Goal: Obtain resource: Obtain resource

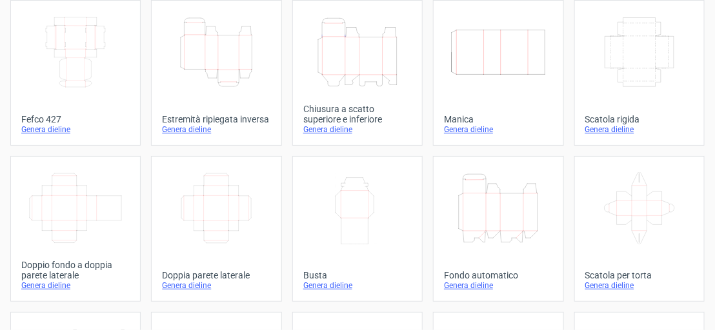
scroll to position [79, 0]
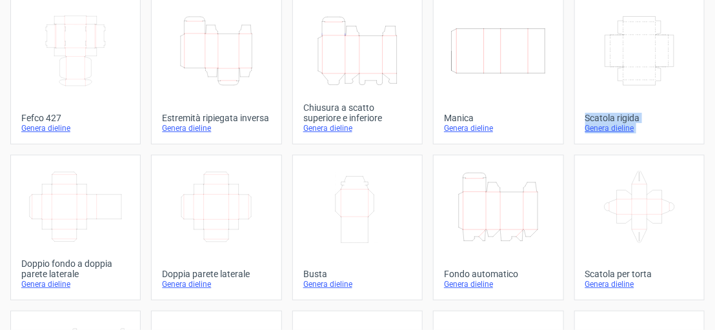
drag, startPoint x: 704, startPoint y: 100, endPoint x: 704, endPoint y: 146, distance: 45.8
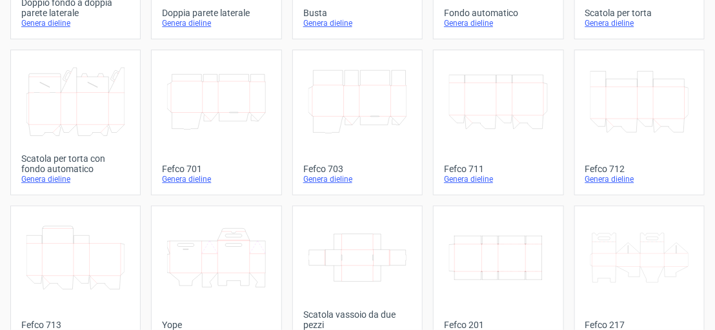
scroll to position [363, 0]
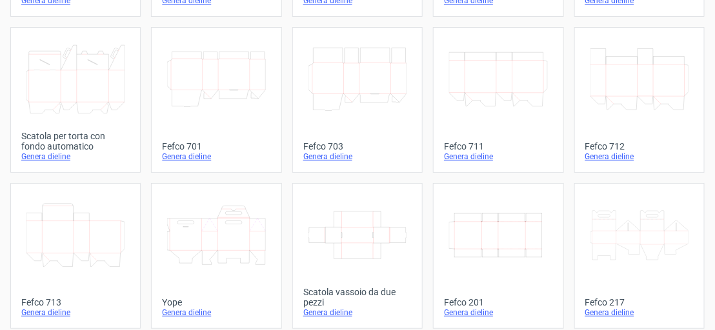
click at [697, 229] on div "Modelli di prodotto Width Depth Height Fefco 427 Genera dieline Height Depth Wi…" at bounding box center [357, 87] width 715 height 817
drag, startPoint x: 697, startPoint y: 229, endPoint x: 692, endPoint y: 254, distance: 24.9
click at [692, 254] on div "Modelli di prodotto Width Depth Height Fefco 427 Genera dieline Height Depth Wi…" at bounding box center [357, 87] width 715 height 817
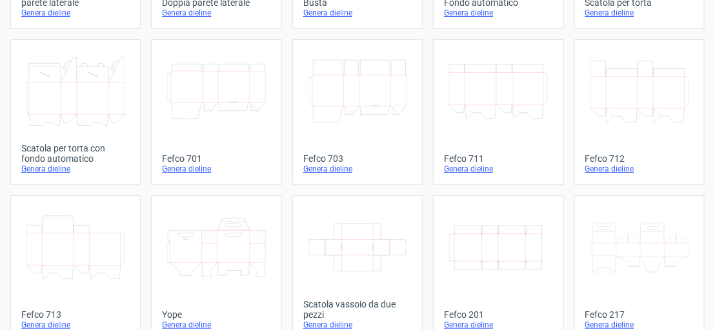
scroll to position [0, 0]
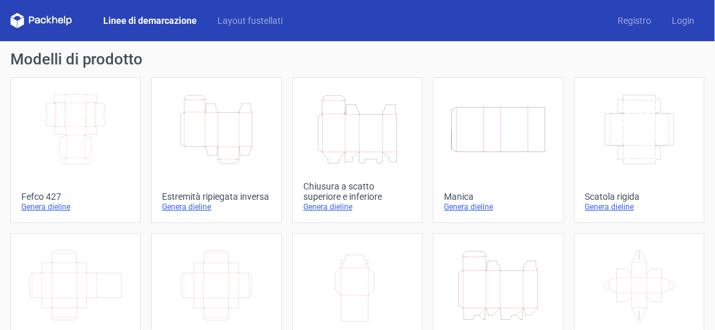
click at [207, 204] on font "Genera dieline" at bounding box center [186, 207] width 49 height 9
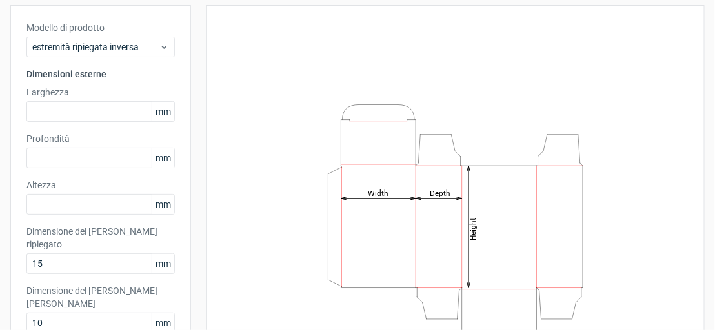
scroll to position [83, 0]
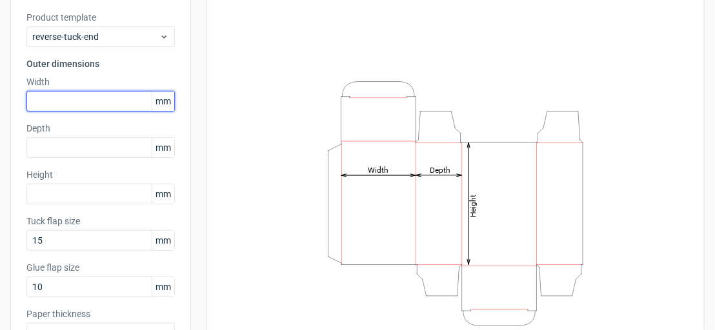
click at [96, 106] on input "text" at bounding box center [100, 101] width 148 height 21
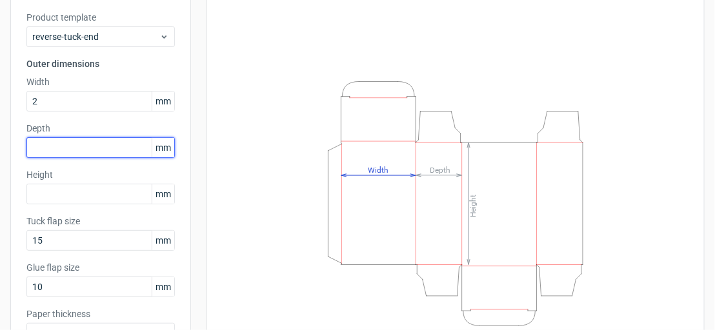
click at [85, 146] on div "Depth mm" at bounding box center [100, 140] width 148 height 36
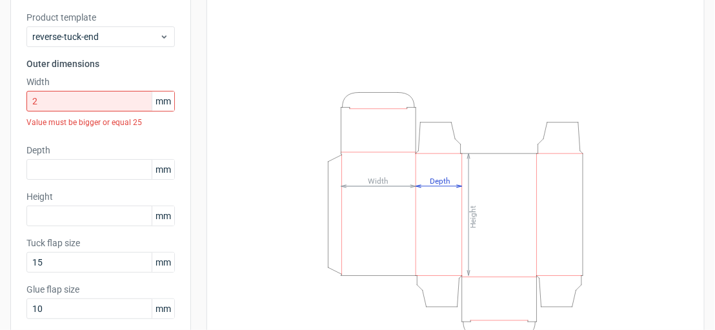
click at [343, 192] on icon "Height Depth Width" at bounding box center [455, 215] width 387 height 258
drag, startPoint x: 352, startPoint y: 184, endPoint x: 344, endPoint y: 186, distance: 8.0
click at [346, 185] on icon "Height Depth Width" at bounding box center [455, 215] width 387 height 258
drag, startPoint x: 338, startPoint y: 184, endPoint x: 374, endPoint y: 181, distance: 36.2
click at [370, 181] on g "Width" at bounding box center [378, 181] width 75 height 11
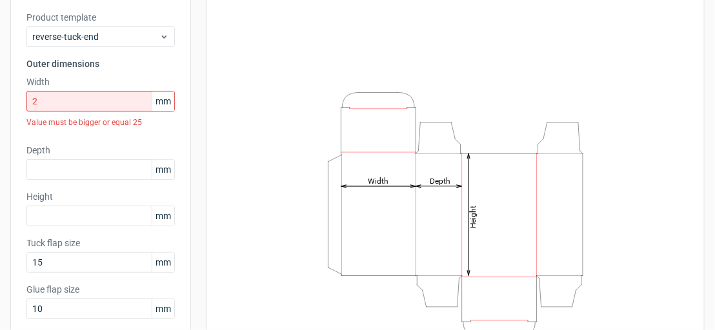
click at [400, 183] on icon "Height Depth Width" at bounding box center [455, 215] width 387 height 258
drag, startPoint x: 404, startPoint y: 183, endPoint x: 390, endPoint y: 185, distance: 15.1
click at [390, 184] on icon "Height Depth Width" at bounding box center [455, 215] width 387 height 258
click at [411, 192] on icon "Height Depth Width" at bounding box center [455, 215] width 387 height 258
click at [470, 214] on tspan "Height" at bounding box center [472, 217] width 9 height 23
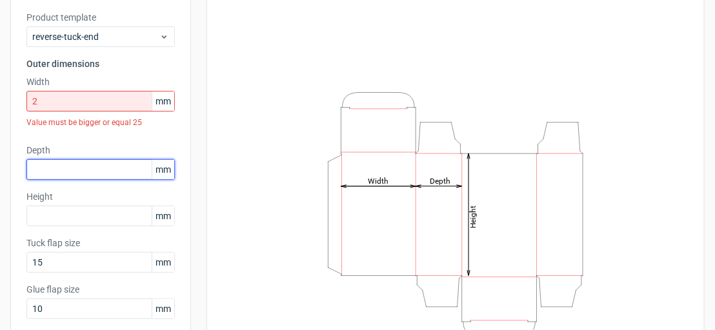
click at [84, 175] on input "text" at bounding box center [100, 169] width 148 height 21
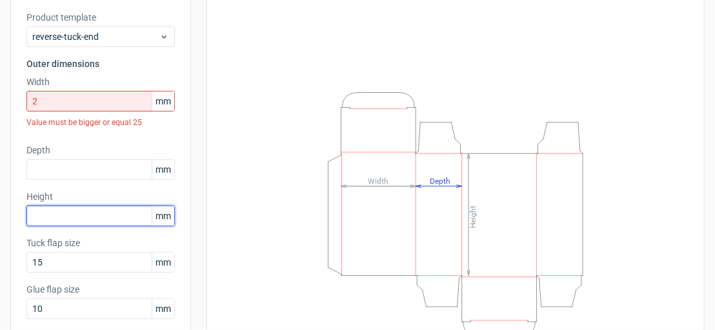
click at [87, 208] on input "text" at bounding box center [100, 216] width 148 height 21
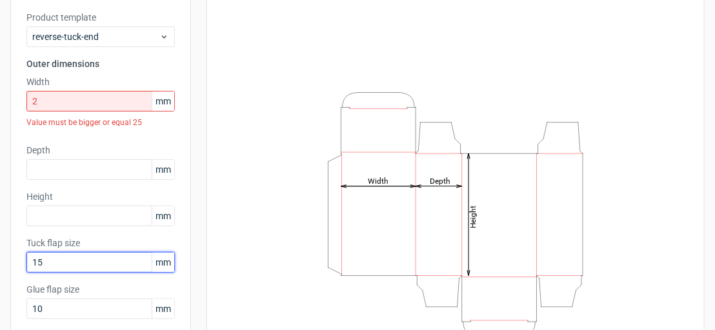
click at [83, 254] on input "15" at bounding box center [100, 262] width 148 height 21
click at [90, 290] on label "Glue flap size" at bounding box center [100, 289] width 148 height 13
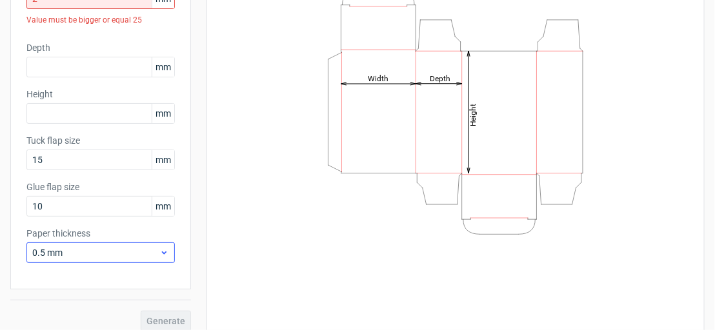
scroll to position [195, 0]
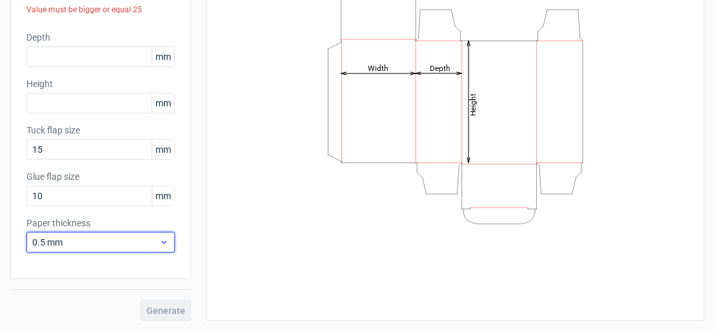
click at [111, 243] on span "0.5 mm" at bounding box center [95, 242] width 127 height 13
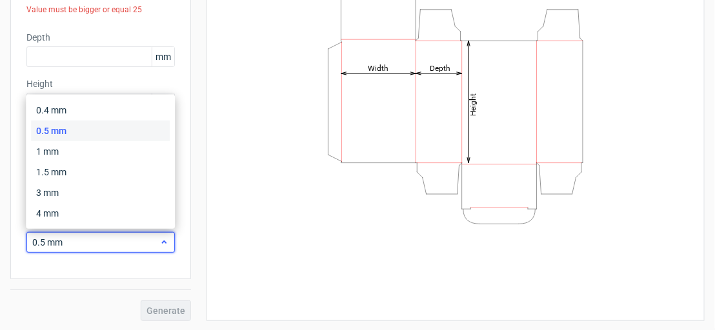
click at [111, 243] on span "0.5 mm" at bounding box center [95, 242] width 127 height 13
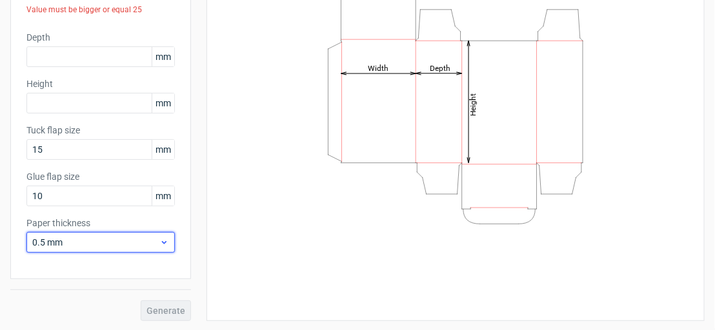
click at [110, 238] on span "0.5 mm" at bounding box center [95, 242] width 127 height 13
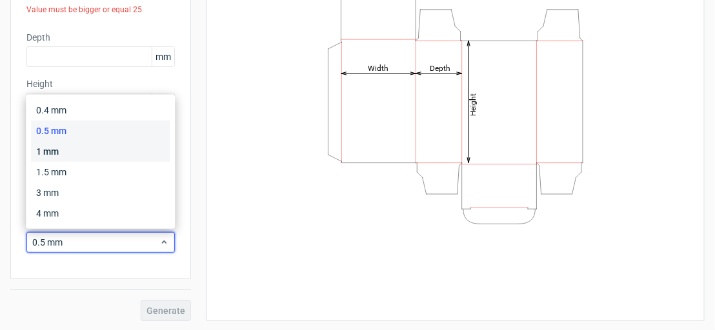
click at [99, 148] on div "1 mm" at bounding box center [100, 151] width 139 height 21
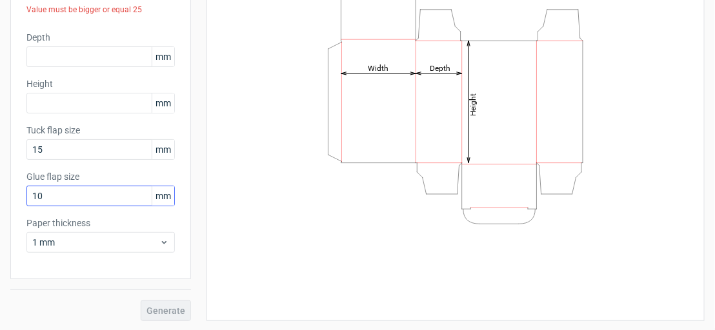
scroll to position [0, 0]
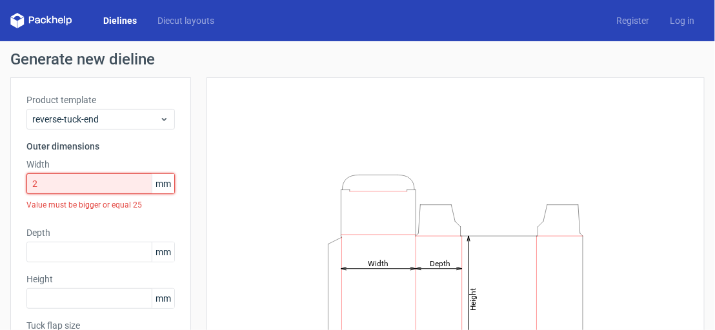
click at [114, 190] on input "2" at bounding box center [100, 184] width 148 height 21
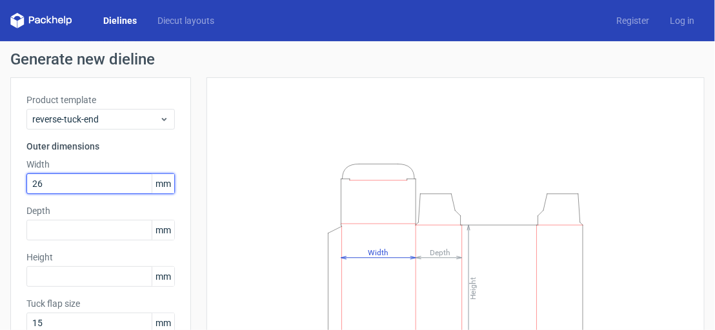
type input "26"
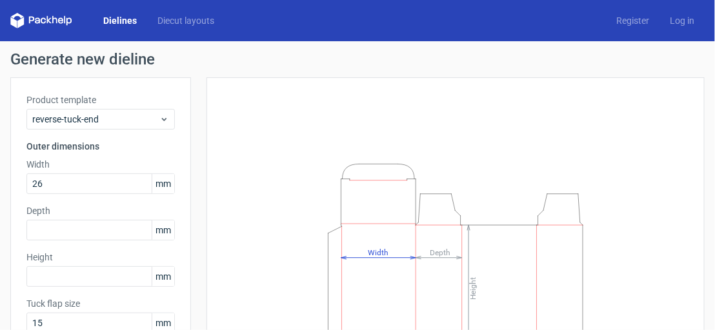
click at [216, 164] on div "Height Depth Width" at bounding box center [455, 285] width 498 height 417
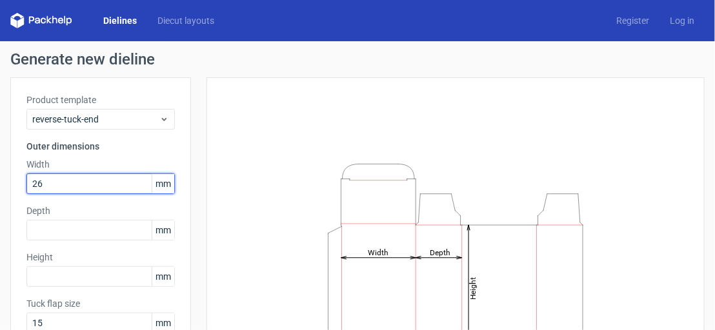
click at [141, 182] on input "26" at bounding box center [100, 184] width 148 height 21
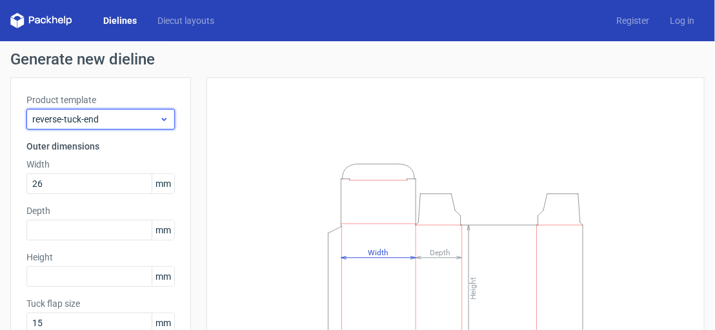
click at [118, 115] on span "reverse-tuck-end" at bounding box center [95, 119] width 127 height 13
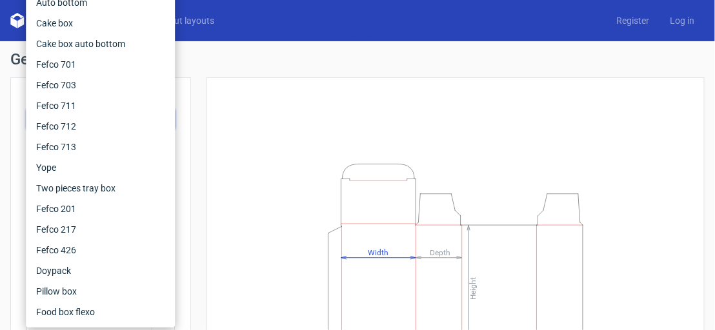
click at [174, 117] on div "Fefco 427 Reverse tuck end Tuck top snap lock bottom Sleeve Rigid box Double si…" at bounding box center [100, 75] width 149 height 506
click at [197, 121] on div "Height Depth Width" at bounding box center [447, 285] width 513 height 417
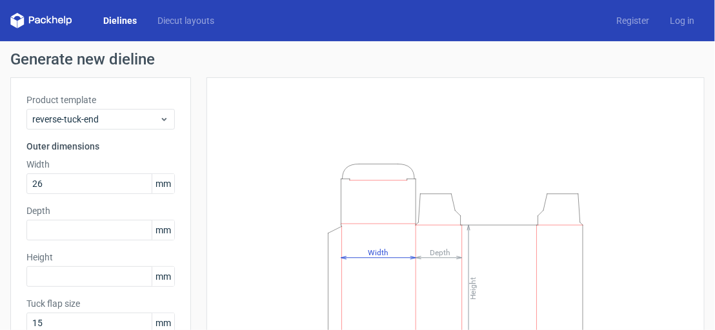
scroll to position [174, 0]
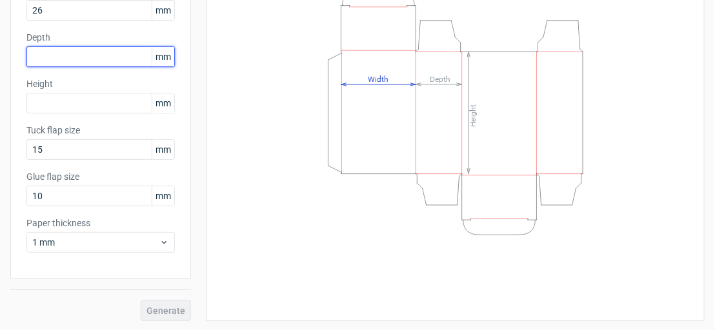
click at [129, 54] on input "text" at bounding box center [100, 56] width 148 height 21
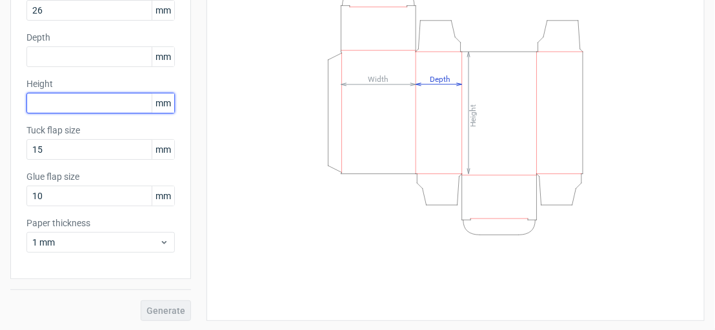
click at [124, 97] on input "text" at bounding box center [100, 103] width 148 height 21
type input "30"
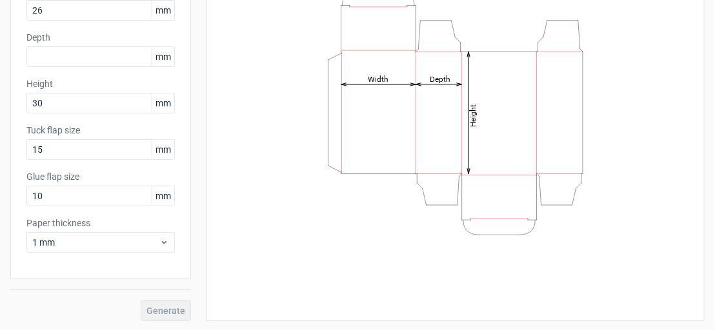
click at [250, 178] on div "Height Depth Width" at bounding box center [456, 112] width 466 height 385
click at [184, 314] on div "Generate" at bounding box center [100, 300] width 181 height 42
click at [97, 54] on input "text" at bounding box center [100, 56] width 148 height 21
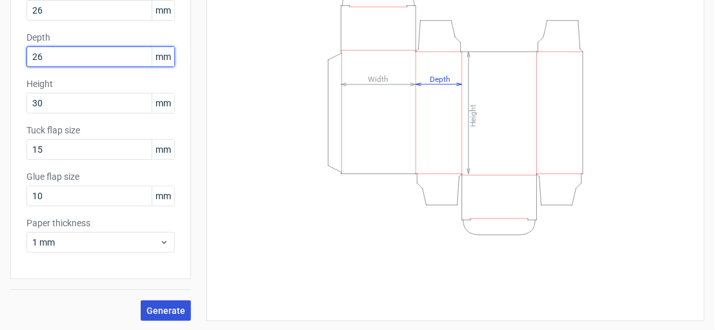
type input "26"
click at [150, 306] on span "Generate" at bounding box center [165, 310] width 39 height 9
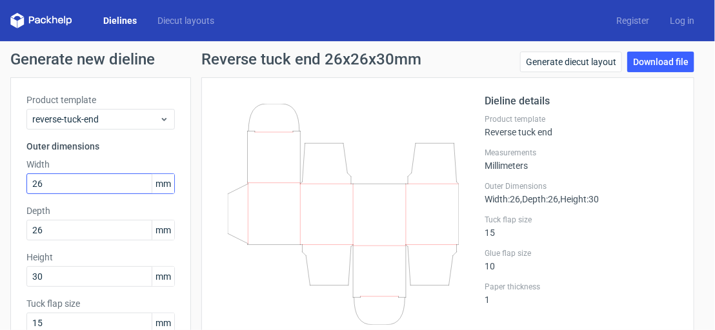
scroll to position [174, 0]
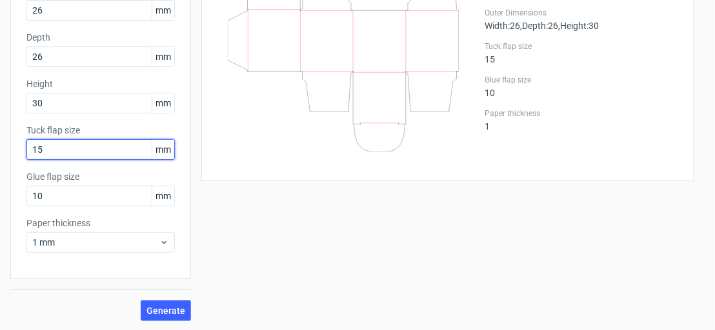
click at [131, 152] on input "15" at bounding box center [100, 149] width 148 height 21
type input "1"
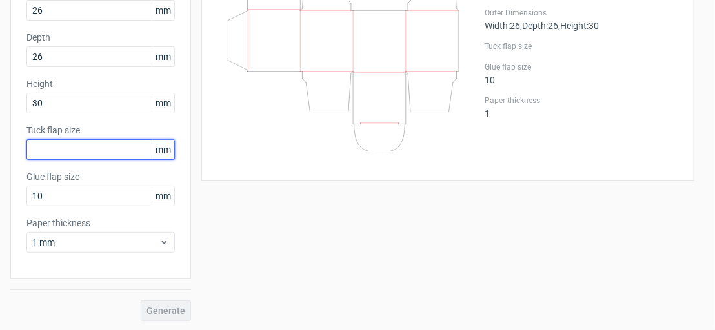
type input "1"
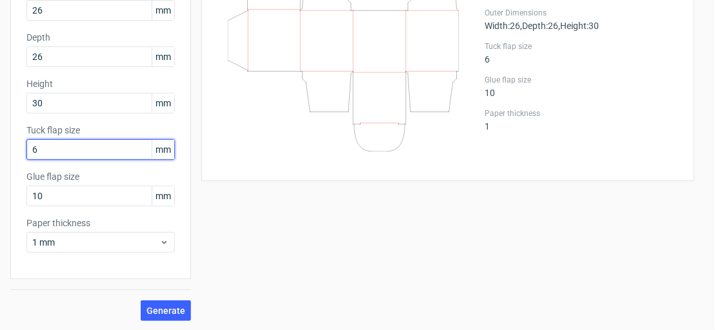
type input "6"
click at [310, 136] on icon at bounding box center [343, 40] width 231 height 221
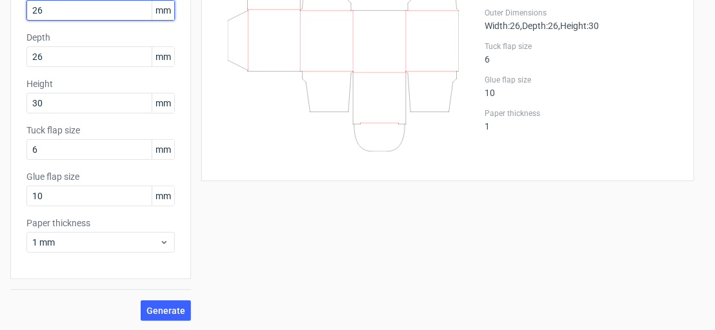
click at [114, 17] on input "26" at bounding box center [100, 10] width 148 height 21
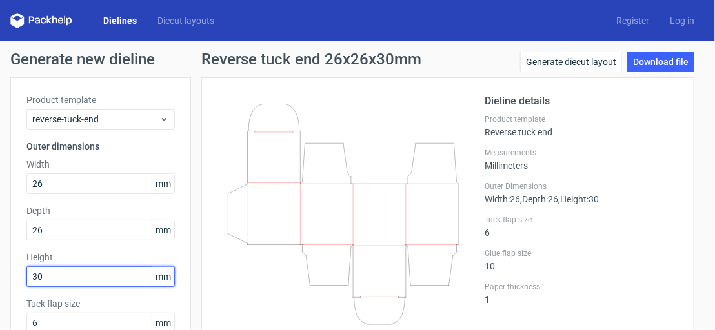
click at [127, 274] on input "30" at bounding box center [100, 276] width 148 height 21
type input "3"
type input "46"
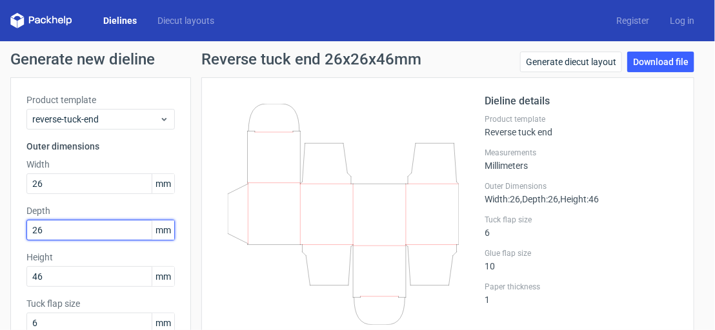
click at [63, 227] on input "26" at bounding box center [100, 230] width 148 height 21
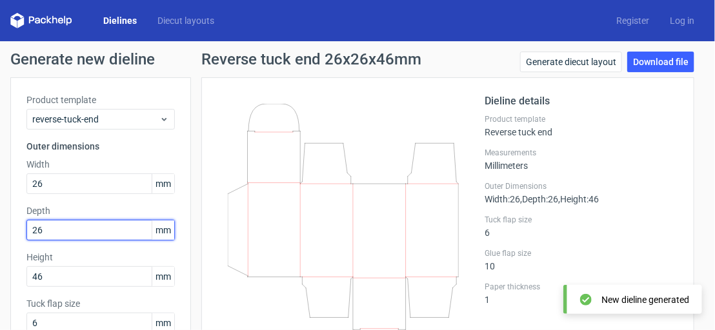
drag, startPoint x: 46, startPoint y: 230, endPoint x: 32, endPoint y: 232, distance: 14.3
click at [32, 232] on input "26" at bounding box center [100, 230] width 148 height 21
type input "1"
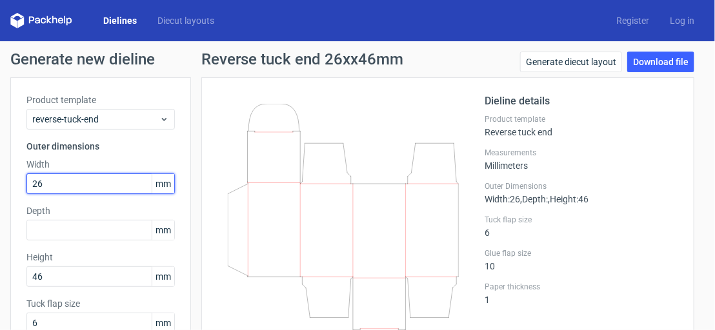
click at [124, 190] on input "26" at bounding box center [100, 184] width 148 height 21
type input "28"
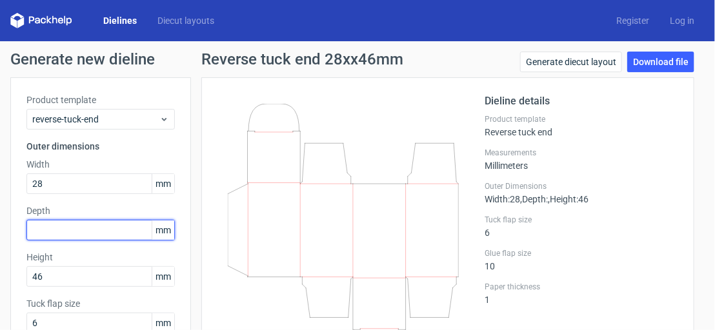
click at [74, 223] on input "text" at bounding box center [100, 230] width 148 height 21
type input "25"
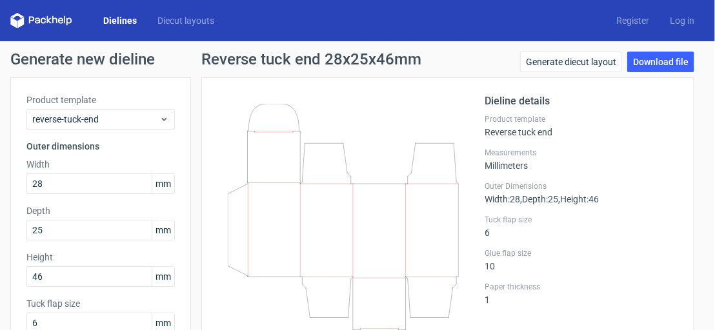
click at [239, 222] on icon at bounding box center [343, 231] width 231 height 254
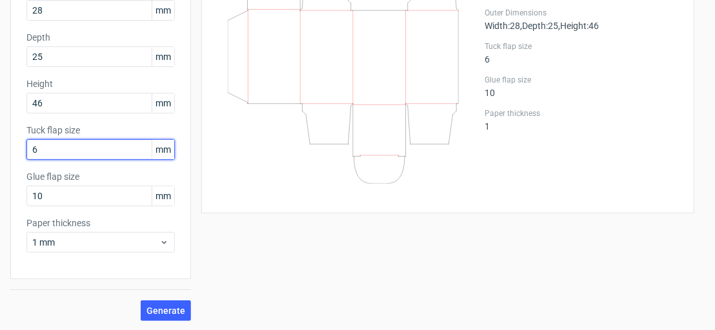
click at [114, 152] on input "6" at bounding box center [100, 149] width 148 height 21
drag, startPoint x: 35, startPoint y: 156, endPoint x: 28, endPoint y: 153, distance: 7.8
click at [33, 155] on input "6" at bounding box center [100, 149] width 148 height 21
type input "2"
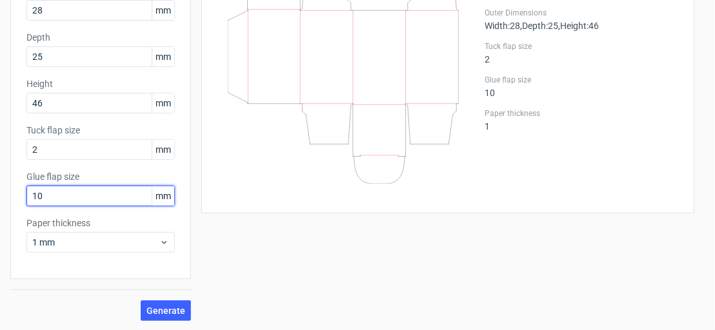
click at [99, 195] on input "10" at bounding box center [100, 196] width 148 height 21
drag, startPoint x: 48, startPoint y: 193, endPoint x: 12, endPoint y: 190, distance: 36.3
click at [12, 190] on div "Product template reverse-tuck-end Outer dimensions Width 28 mm Depth 25 mm Heig…" at bounding box center [100, 91] width 181 height 375
type input "4"
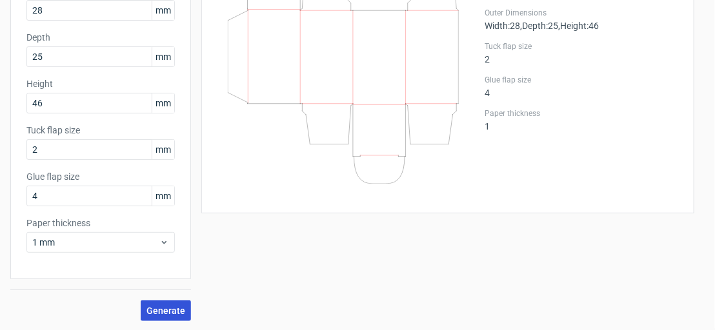
click at [157, 301] on button "Generate" at bounding box center [166, 311] width 50 height 21
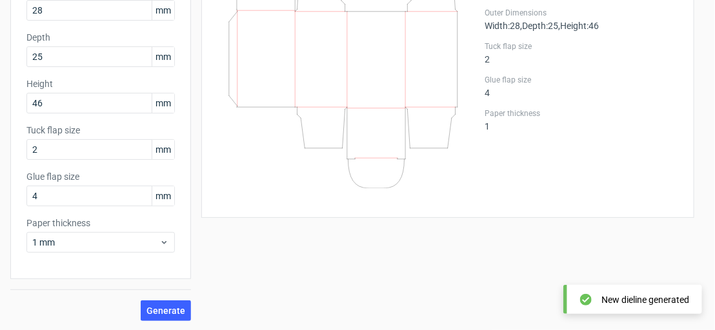
scroll to position [0, 0]
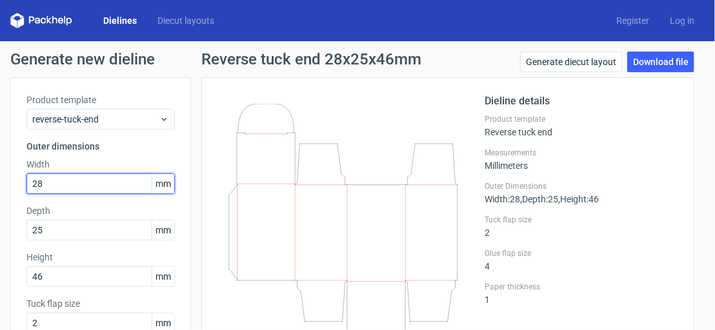
click at [94, 183] on input "28" at bounding box center [100, 184] width 148 height 21
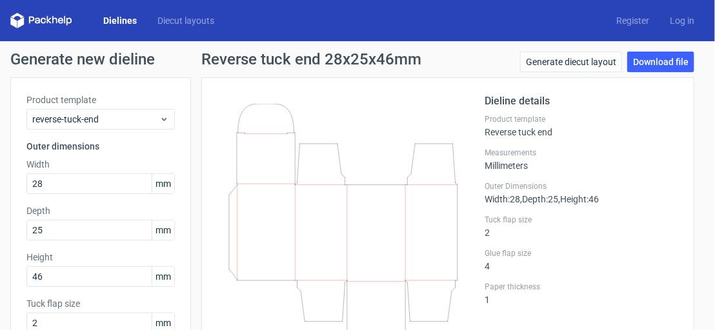
click at [158, 183] on span "mm" at bounding box center [163, 183] width 23 height 19
drag, startPoint x: 172, startPoint y: 181, endPoint x: 161, endPoint y: 181, distance: 10.3
click at [163, 181] on span "mm" at bounding box center [163, 183] width 23 height 19
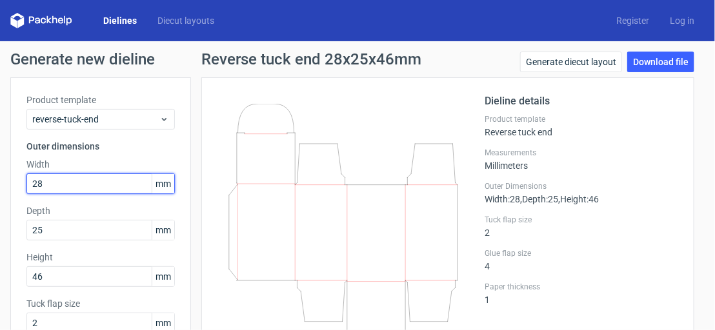
type input "2"
type input "45"
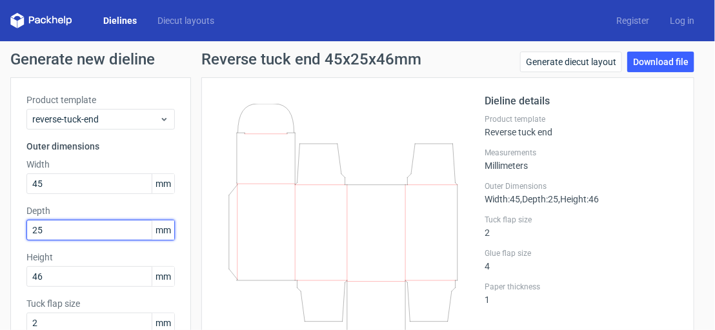
drag, startPoint x: 61, startPoint y: 231, endPoint x: 28, endPoint y: 228, distance: 32.4
click at [28, 228] on input "25" at bounding box center [100, 230] width 148 height 21
type input "35"
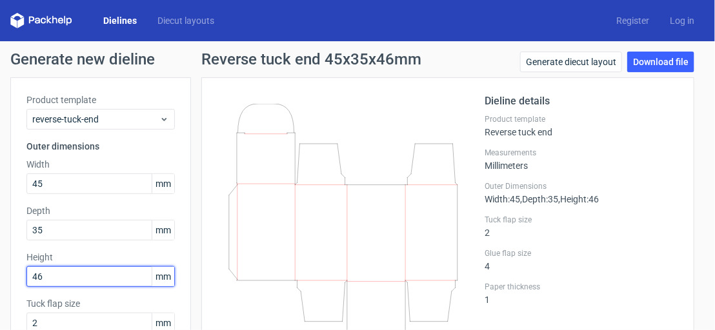
click at [121, 271] on input "46" at bounding box center [100, 276] width 148 height 21
type input "4"
click at [262, 223] on icon at bounding box center [343, 233] width 231 height 258
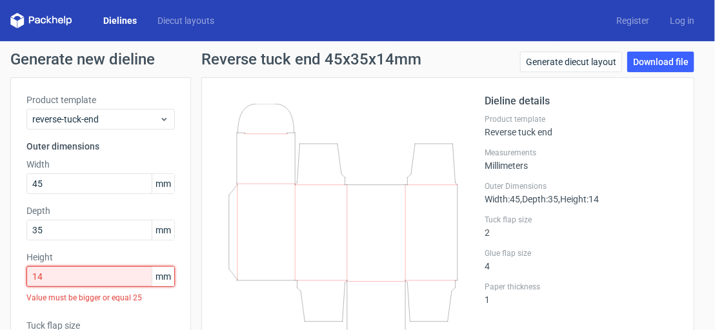
click at [144, 270] on input "14" at bounding box center [100, 276] width 148 height 21
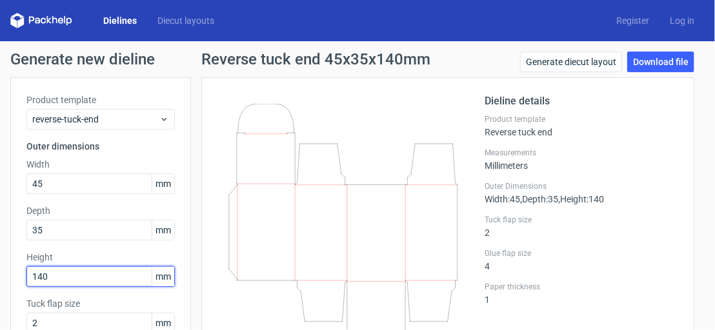
scroll to position [174, 0]
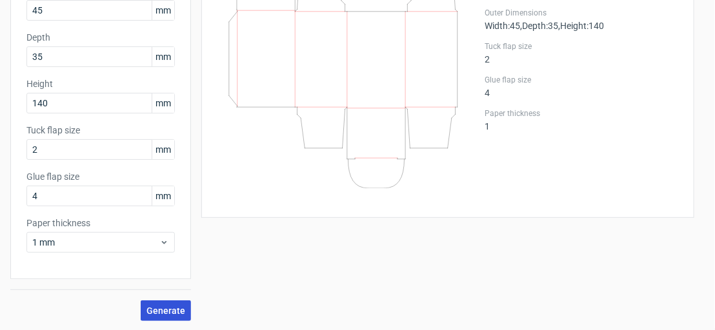
click at [161, 301] on button "Generate" at bounding box center [166, 311] width 50 height 21
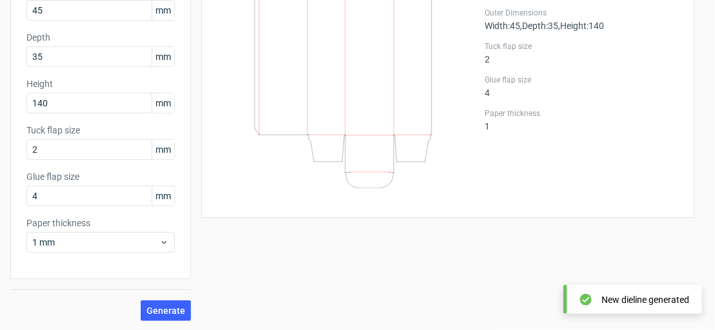
scroll to position [0, 0]
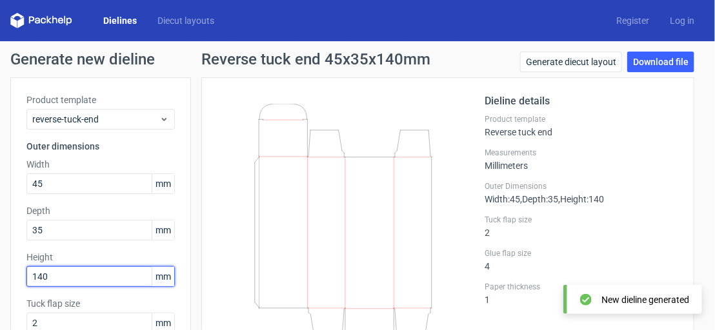
click at [72, 283] on input "140" at bounding box center [100, 276] width 148 height 21
type input "1"
type input "100"
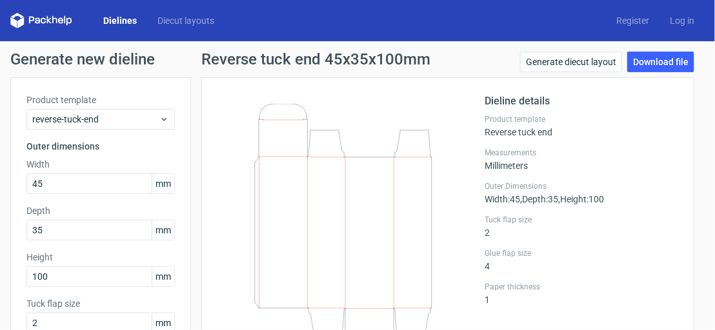
click at [284, 238] on icon at bounding box center [343, 233] width 231 height 258
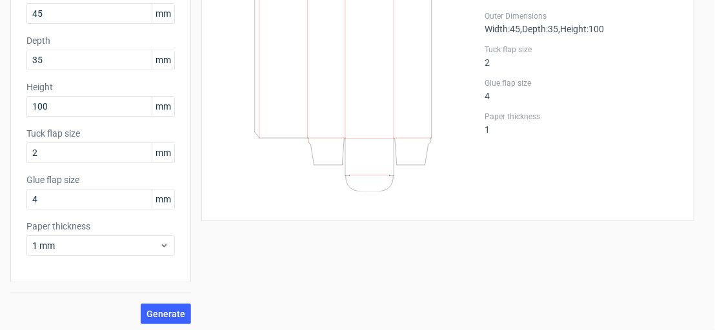
scroll to position [174, 0]
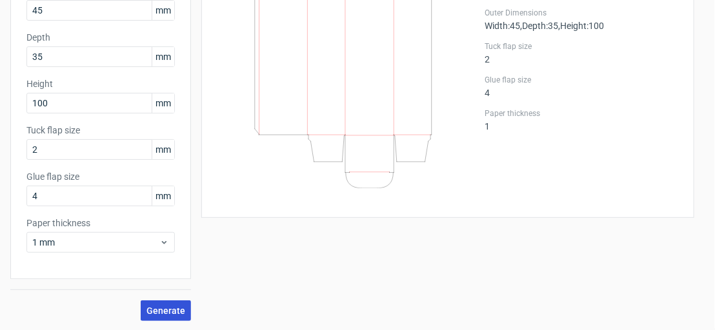
click at [169, 306] on span "Generate" at bounding box center [165, 310] width 39 height 9
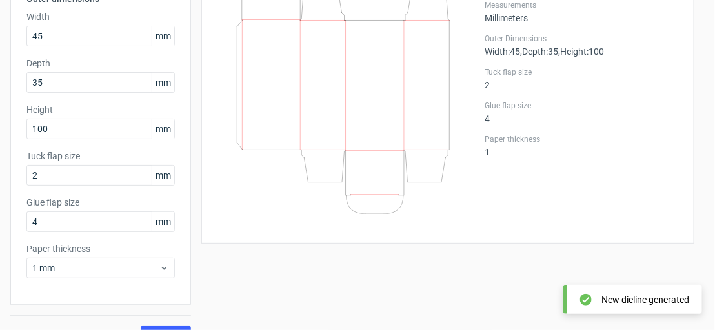
scroll to position [122, 0]
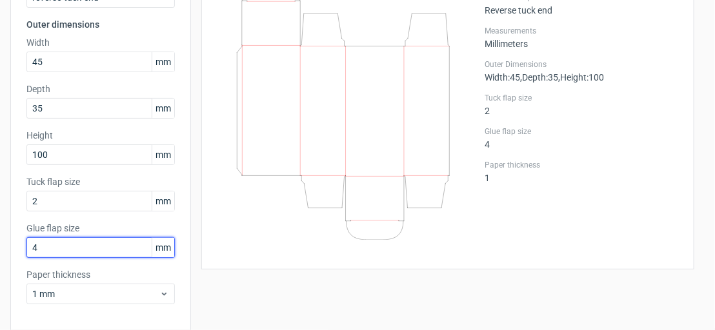
click at [96, 250] on input "4" at bounding box center [100, 247] width 148 height 21
type input "2"
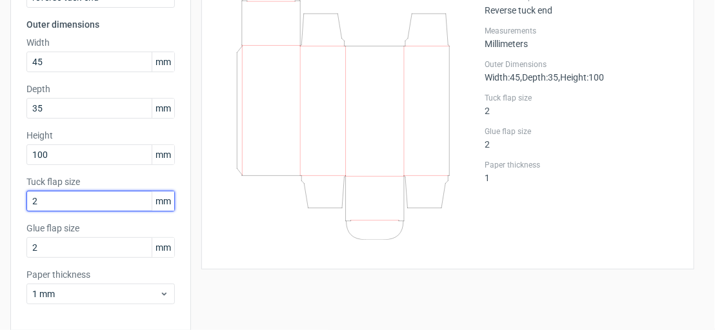
click at [119, 206] on input "2" at bounding box center [100, 201] width 148 height 21
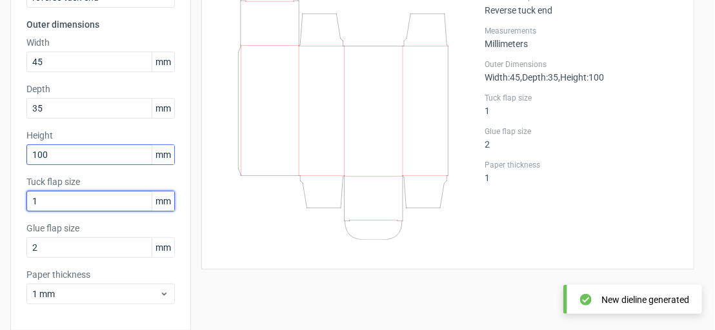
type input "1"
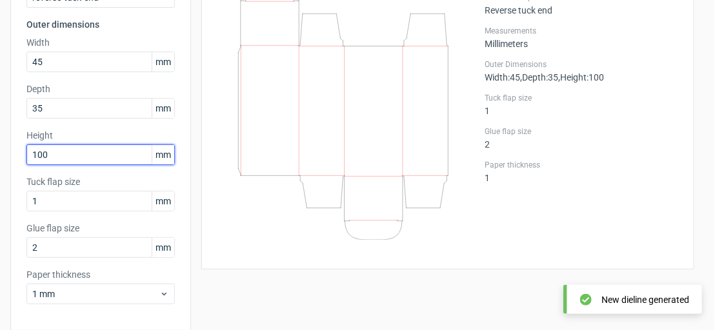
click at [77, 159] on input "100" at bounding box center [100, 154] width 148 height 21
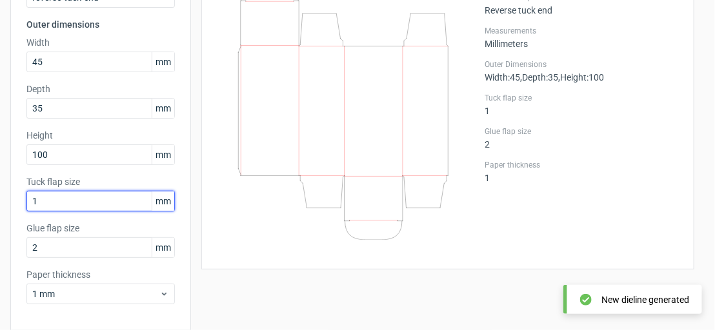
click at [66, 207] on input "1" at bounding box center [100, 201] width 148 height 21
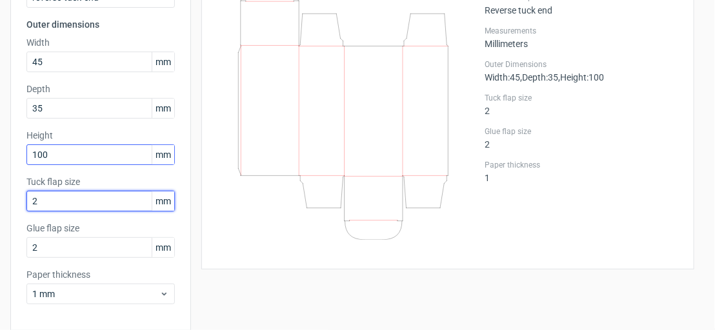
type input "2"
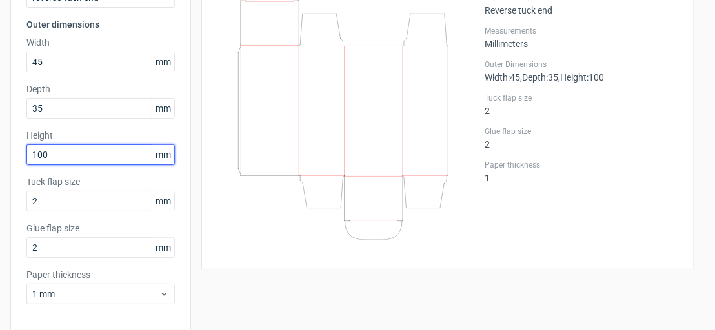
click at [92, 152] on input "100" at bounding box center [100, 154] width 148 height 21
type input "1"
type input "90"
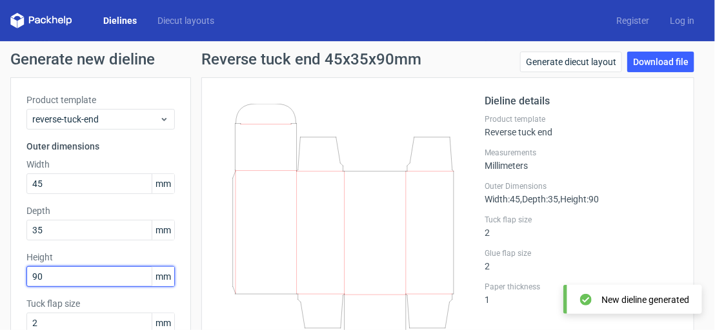
scroll to position [174, 0]
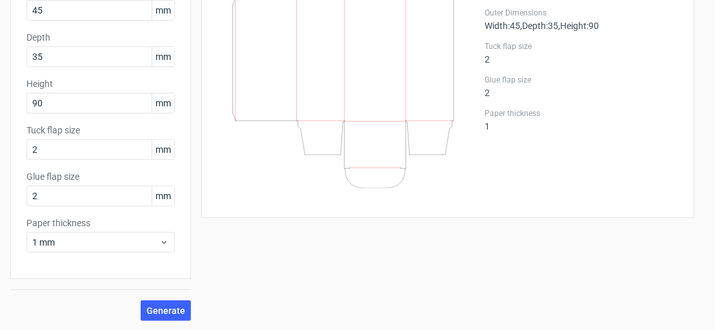
click at [507, 166] on div "Dieline details Product template Reverse tuck end Measurements Millimeters Oute…" at bounding box center [581, 61] width 194 height 282
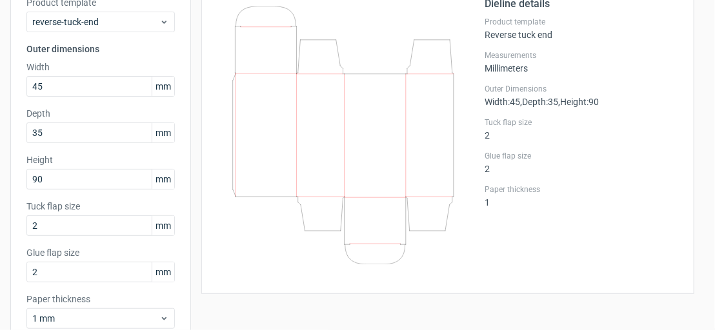
scroll to position [97, 0]
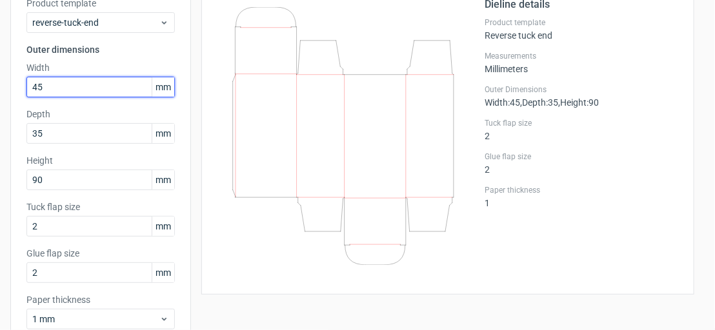
click at [101, 80] on input "45" at bounding box center [100, 87] width 148 height 21
type input "4"
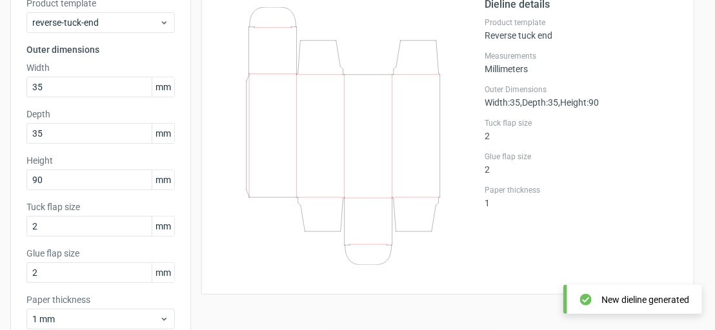
click at [128, 71] on div "Width 35 mm" at bounding box center [100, 79] width 148 height 36
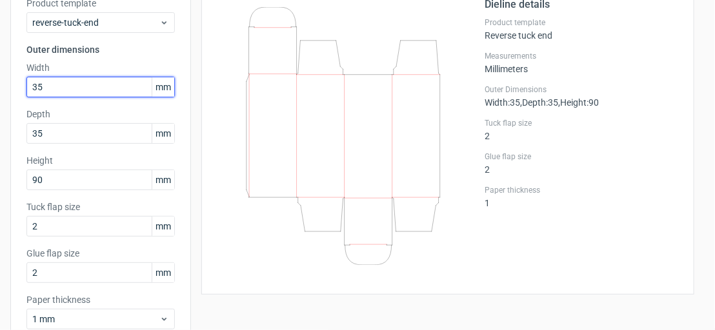
click at [130, 87] on input "35" at bounding box center [100, 87] width 148 height 21
type input "3"
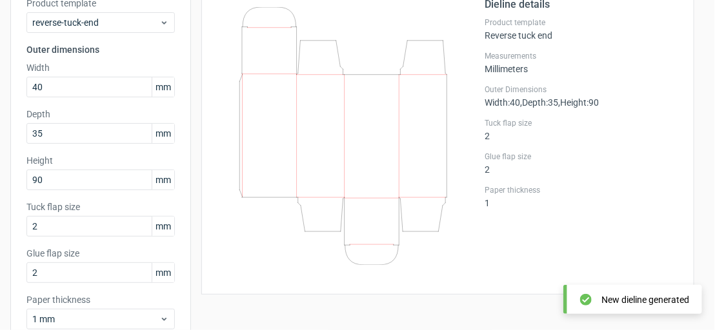
click at [455, 52] on div at bounding box center [350, 138] width 267 height 282
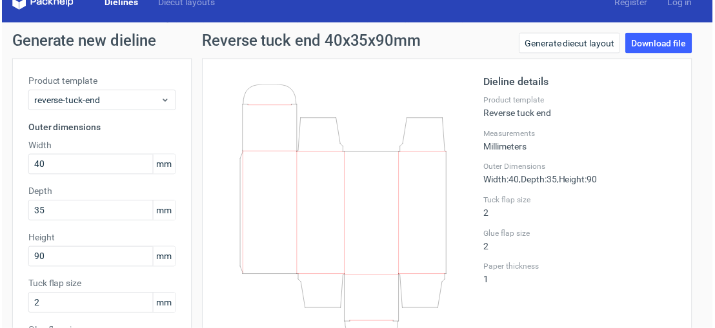
scroll to position [0, 0]
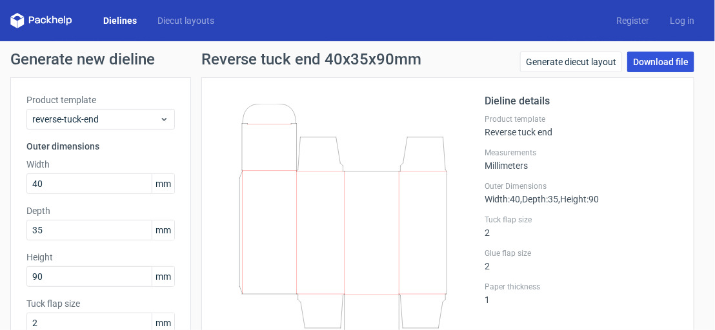
click at [684, 61] on link "Download file" at bounding box center [660, 62] width 67 height 21
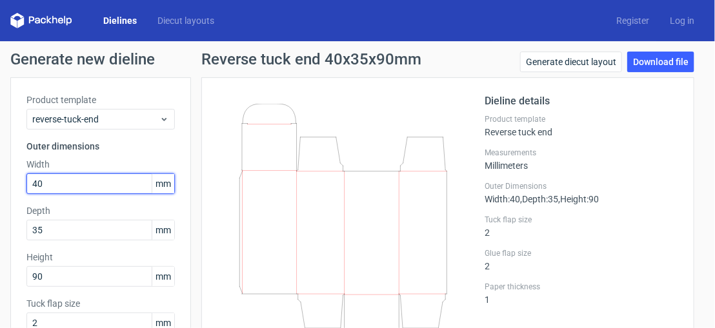
click at [63, 175] on input "40" at bounding box center [100, 184] width 148 height 21
type input "4"
type input "65"
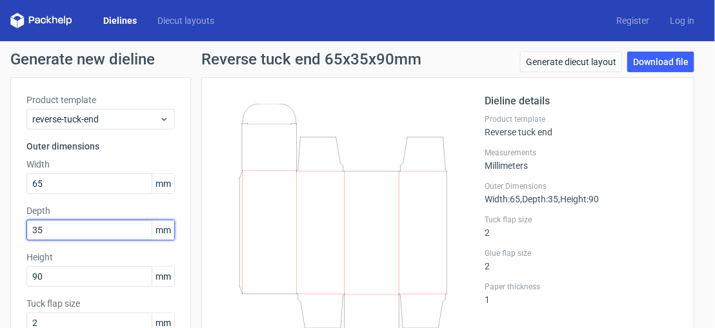
click at [107, 230] on input "35" at bounding box center [100, 230] width 148 height 21
drag, startPoint x: 84, startPoint y: 228, endPoint x: 12, endPoint y: 213, distance: 73.3
click at [12, 213] on div "Product template reverse-tuck-end Outer dimensions Width 65 mm Depth 35 mm Heig…" at bounding box center [100, 264] width 181 height 375
type input "64"
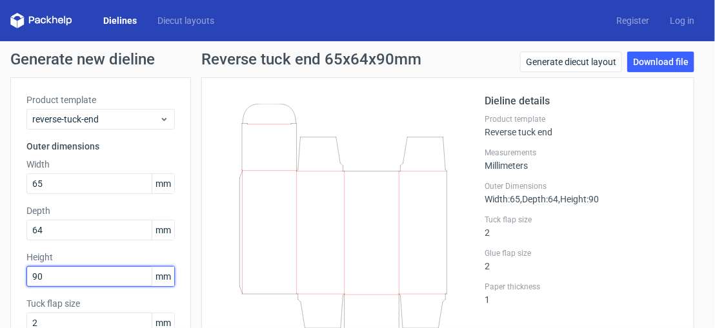
click at [76, 274] on input "90" at bounding box center [100, 276] width 148 height 21
type input "9"
type input "60"
click at [375, 176] on icon at bounding box center [343, 233] width 231 height 258
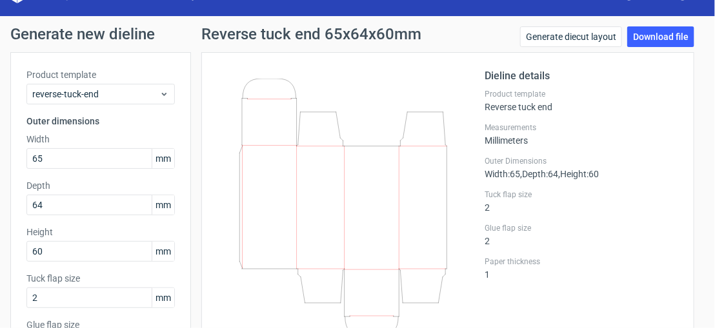
scroll to position [51, 0]
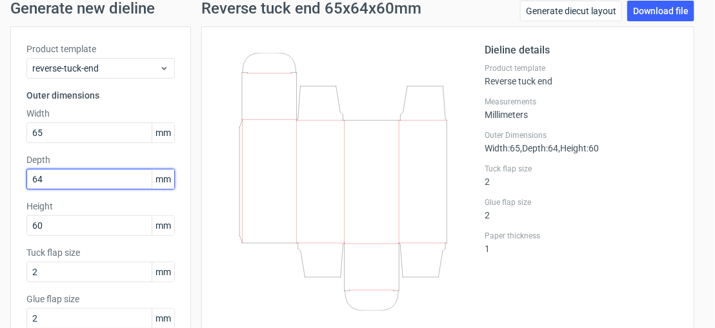
click at [115, 183] on input "64" at bounding box center [100, 179] width 148 height 21
type input "65"
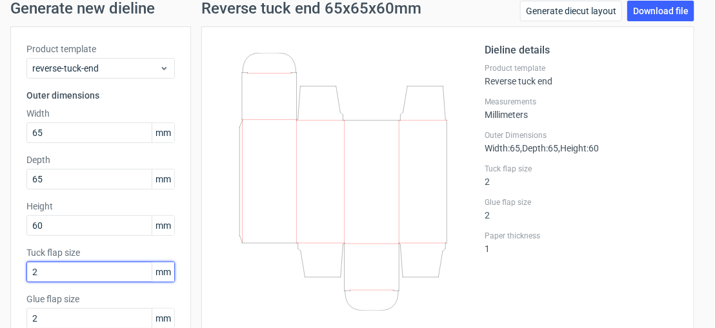
click at [130, 268] on input "2" at bounding box center [100, 272] width 148 height 21
click at [84, 266] on input "30" at bounding box center [100, 272] width 148 height 21
type input "3"
type input "2"
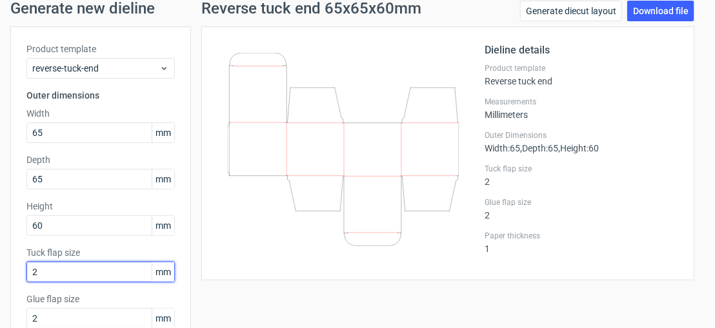
click at [84, 266] on input "2" at bounding box center [100, 272] width 148 height 21
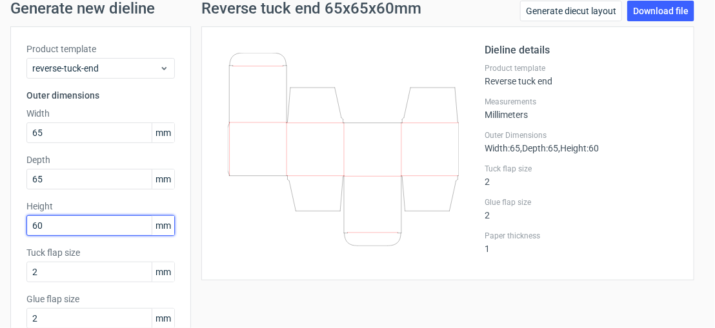
click at [88, 235] on input "60" at bounding box center [100, 225] width 148 height 21
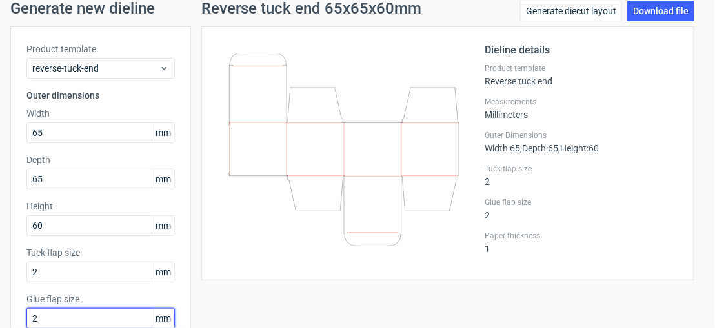
click at [94, 310] on input "2" at bounding box center [100, 318] width 148 height 21
type input "3"
type input "4"
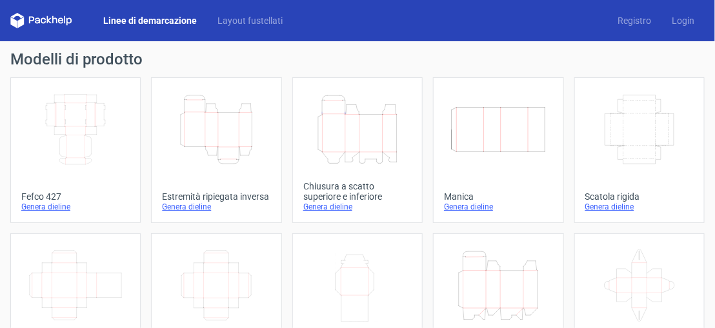
click at [256, 171] on link "Height Depth Width Estremità ripiegata inversa Genera dieline" at bounding box center [216, 150] width 130 height 146
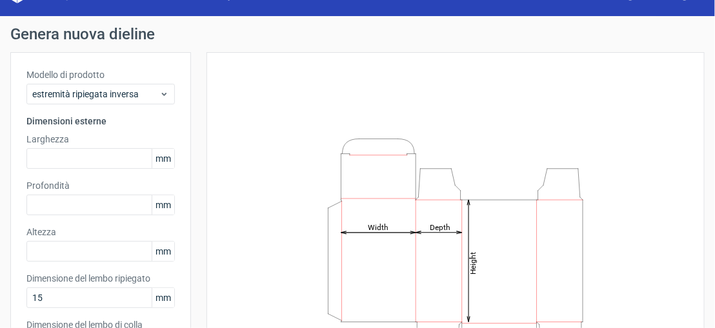
scroll to position [128, 0]
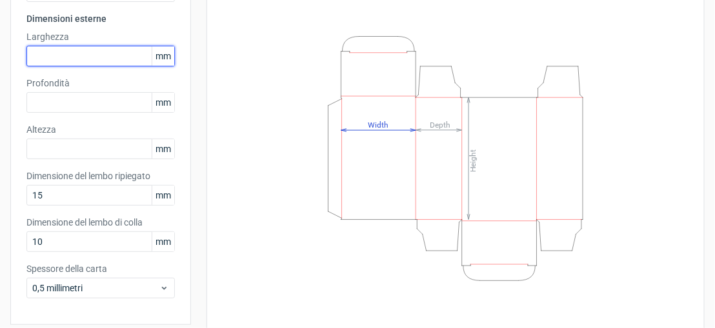
click at [66, 58] on input "text" at bounding box center [100, 56] width 148 height 21
type input "65"
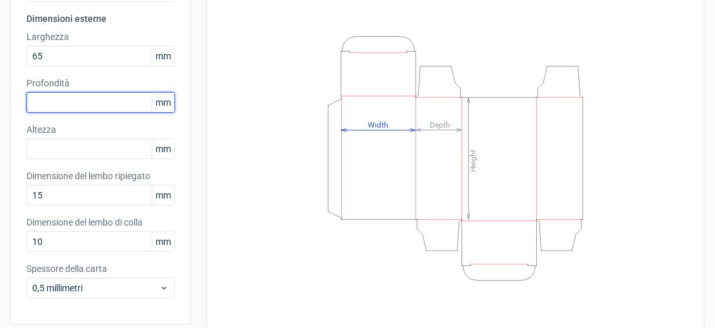
click at [68, 99] on input "text" at bounding box center [100, 102] width 148 height 21
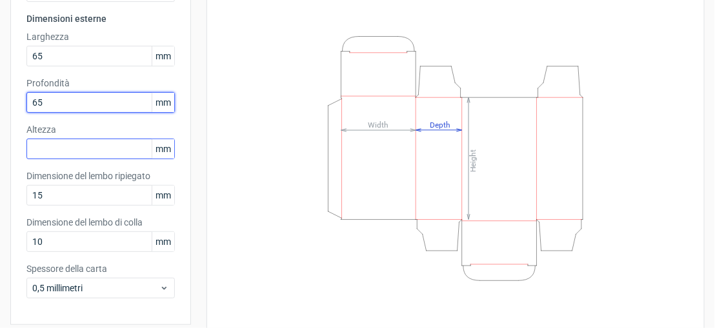
type input "65"
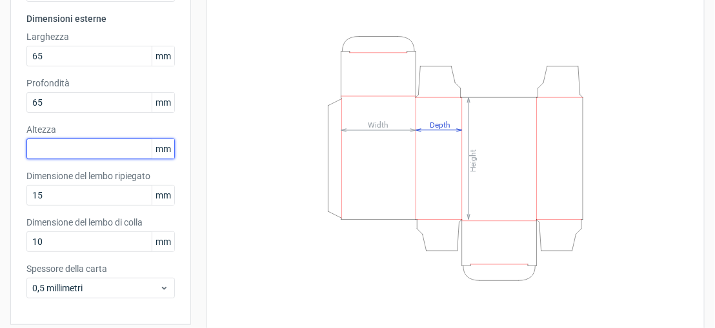
click at [61, 144] on input "text" at bounding box center [100, 149] width 148 height 21
type input "60"
click at [201, 184] on div "Height Depth Width" at bounding box center [447, 158] width 513 height 417
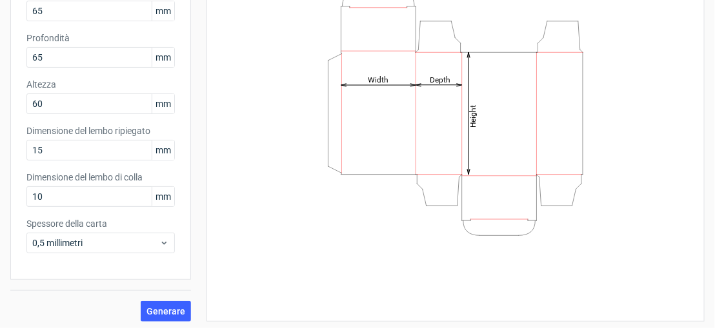
scroll to position [175, 0]
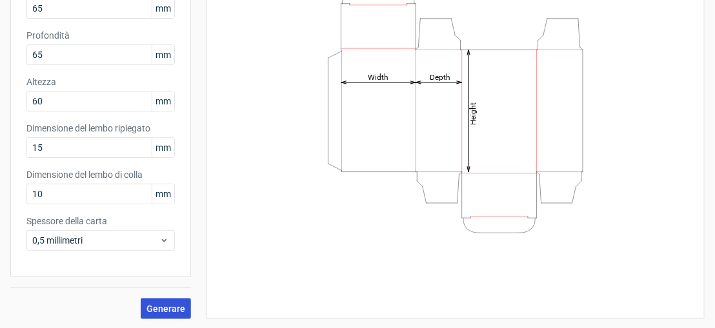
click at [163, 299] on button "Generare" at bounding box center [166, 309] width 50 height 21
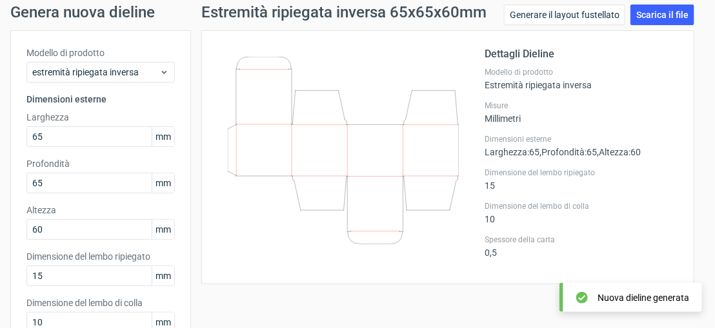
scroll to position [21, 0]
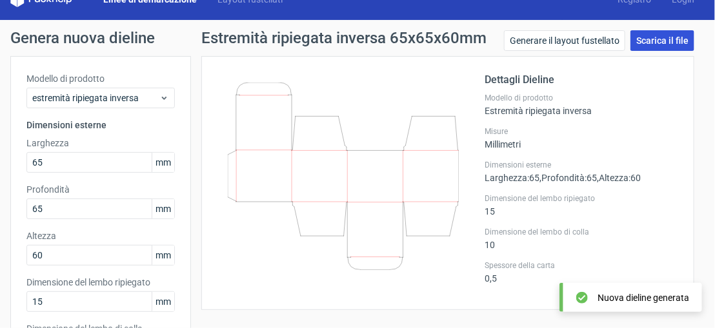
click at [642, 43] on font "Scarica il file" at bounding box center [662, 40] width 52 height 10
